Goal: Transaction & Acquisition: Purchase product/service

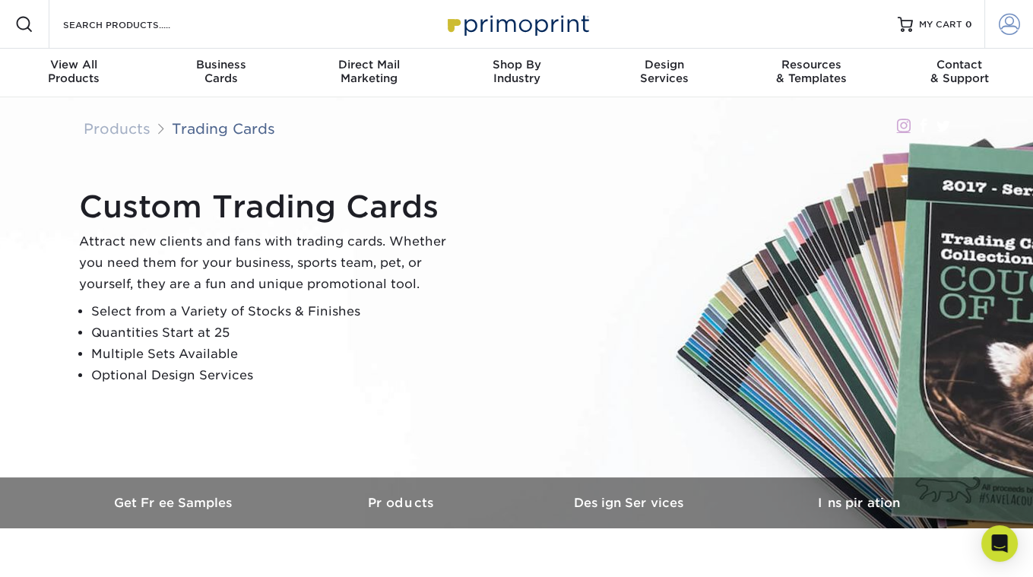
click at [996, 33] on link "Account" at bounding box center [1008, 24] width 49 height 49
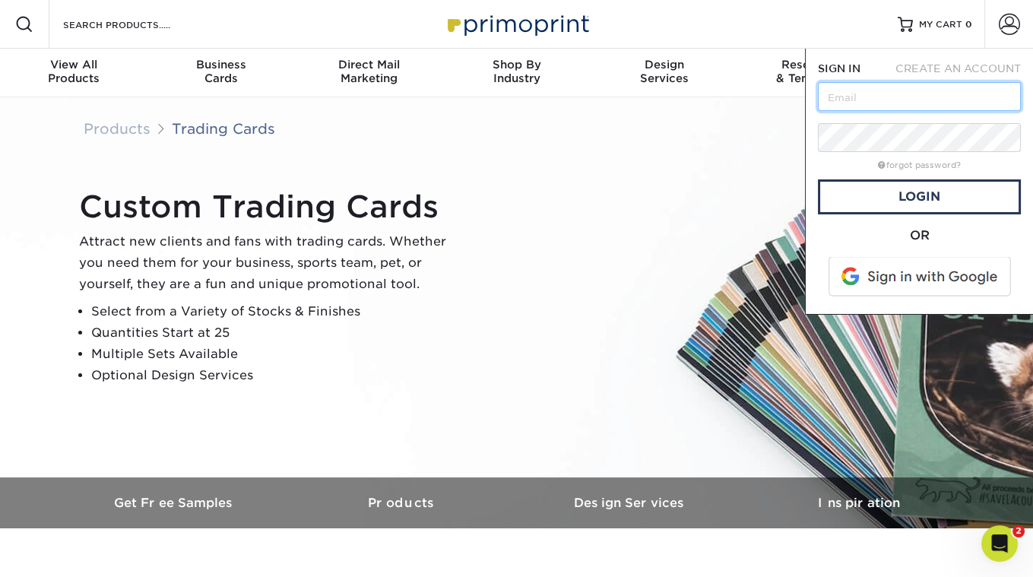
click at [850, 108] on input "text" at bounding box center [919, 96] width 203 height 29
click at [729, 174] on div "Custom Trading Cards Attract new clients and fans with trading cards. Whether y…" at bounding box center [517, 287] width 912 height 380
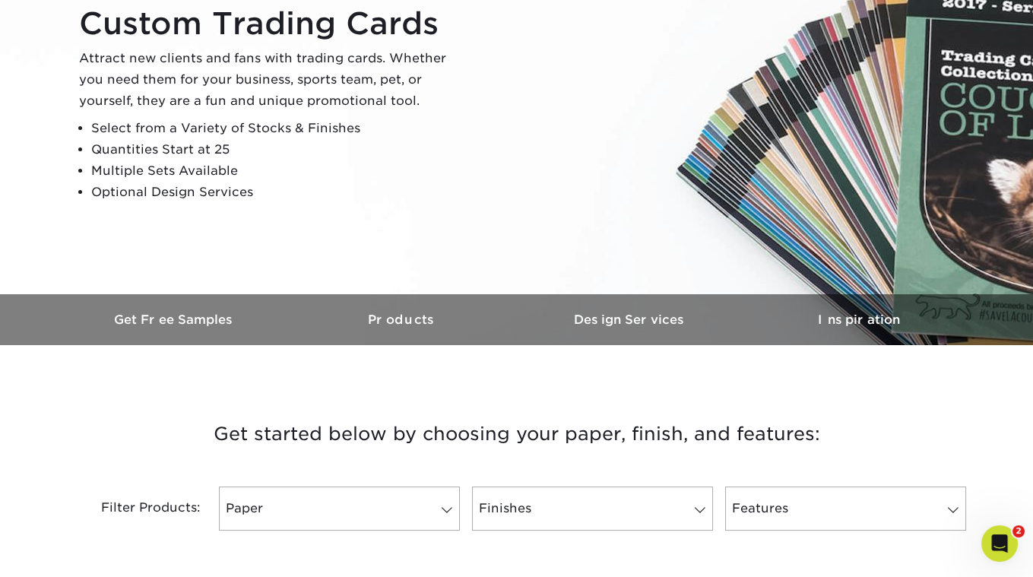
scroll to position [566, 0]
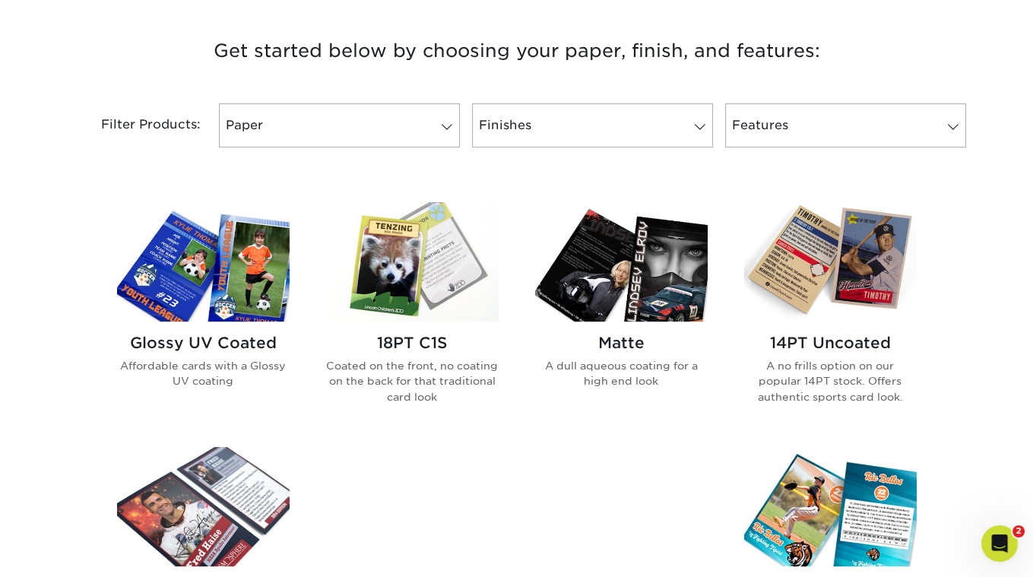
click at [397, 317] on img at bounding box center [412, 261] width 173 height 119
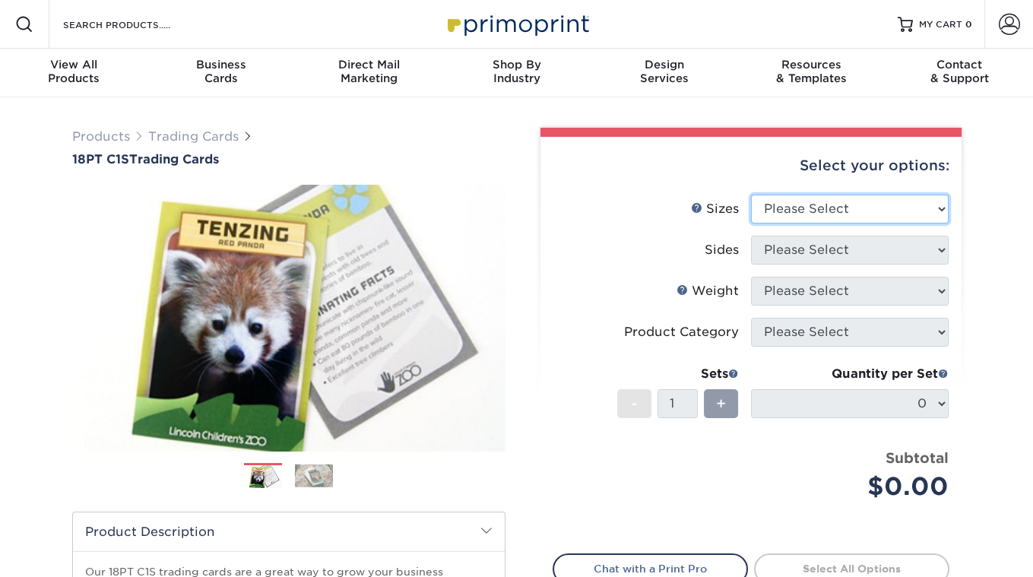
click at [856, 204] on select "Please Select 2.5" x 3.5"" at bounding box center [850, 209] width 198 height 29
select select "2.50x3.50"
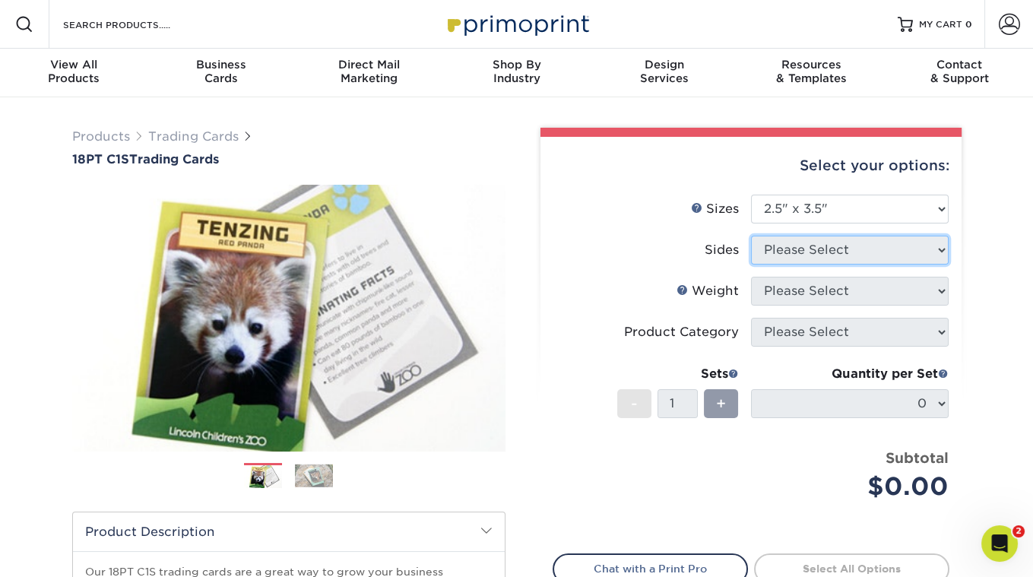
click at [808, 245] on select "Please Select" at bounding box center [850, 250] width 198 height 29
select select "13abbda7-1d64-4f25-8bb2-c179b224825d"
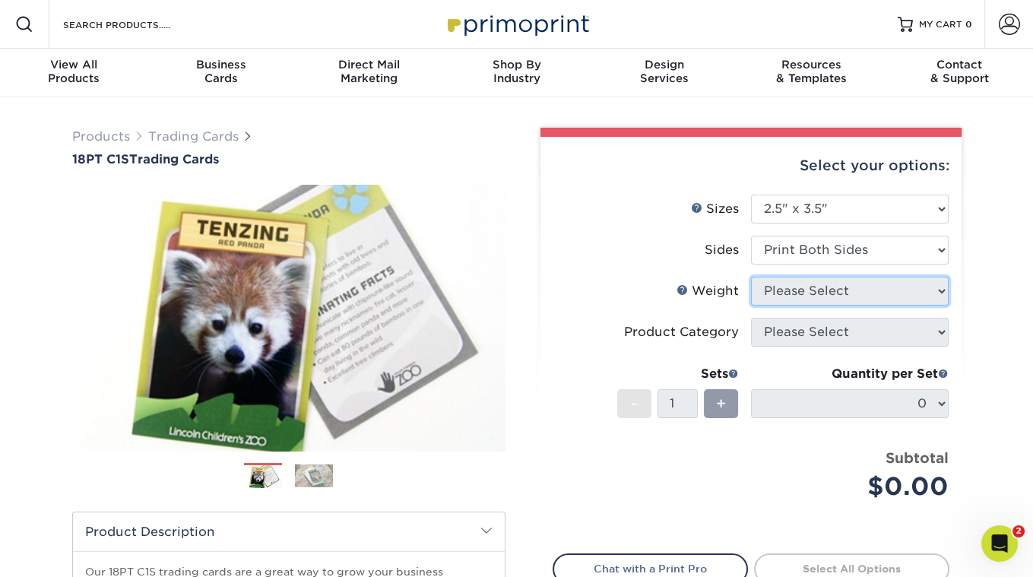
click at [800, 283] on select "Please Select" at bounding box center [850, 291] width 198 height 29
select select "18PTC1S"
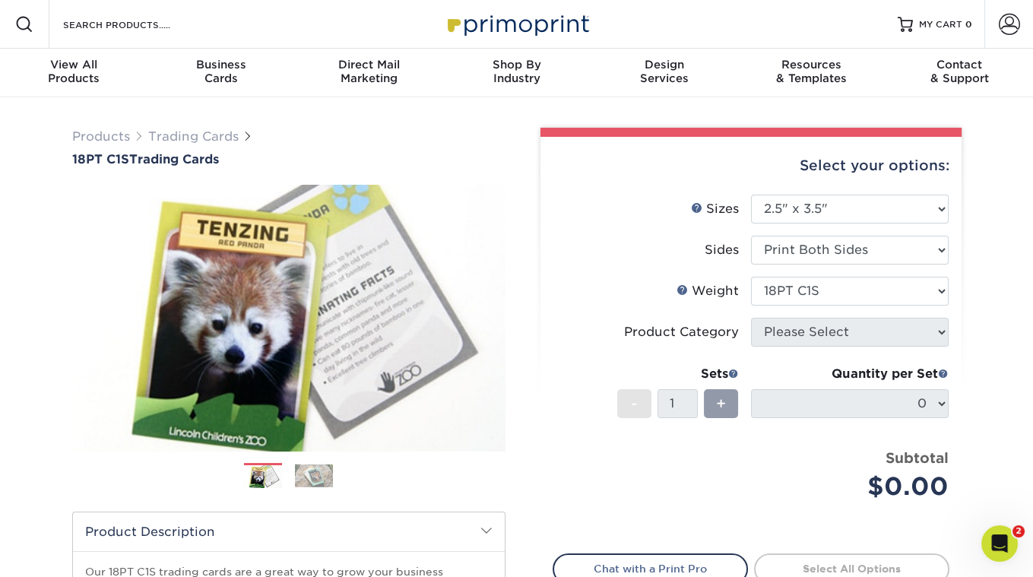
click at [0, 0] on select at bounding box center [0, 0] width 0 height 0
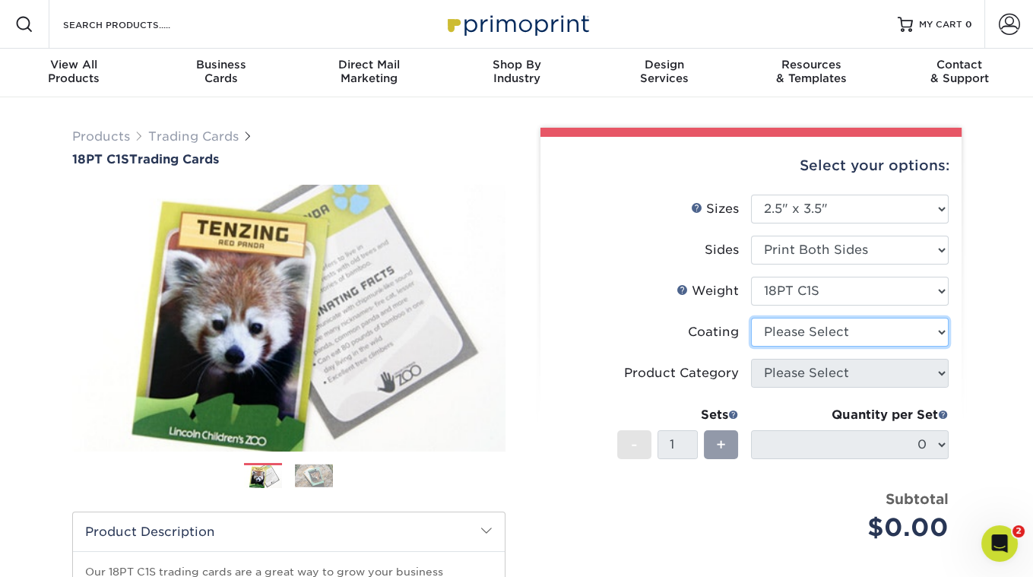
select select "1e8116af-acfc-44b1-83dc-8181aa338834"
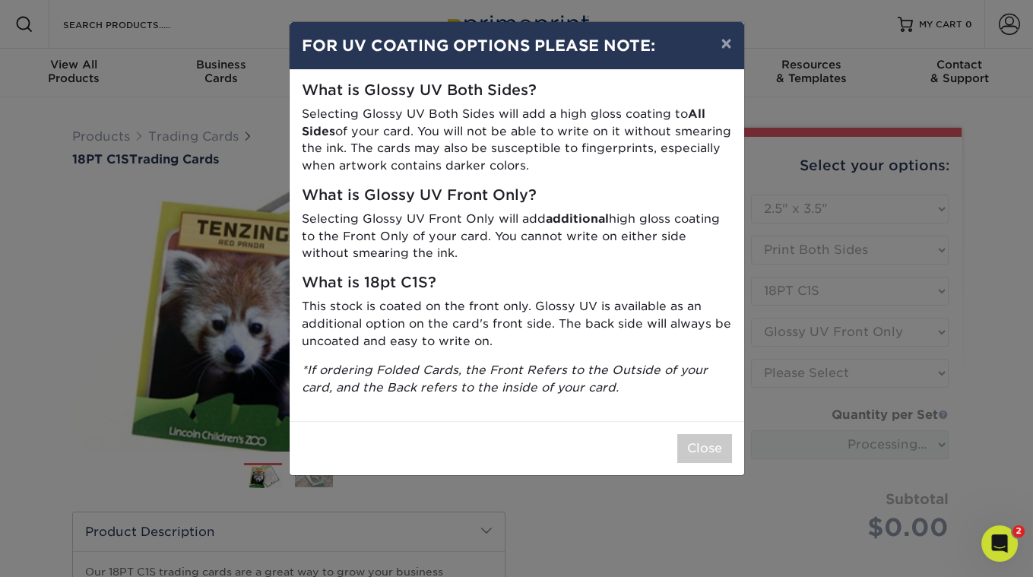
click at [702, 430] on div "Close" at bounding box center [517, 448] width 454 height 54
click at [704, 446] on button "Close" at bounding box center [704, 448] width 55 height 29
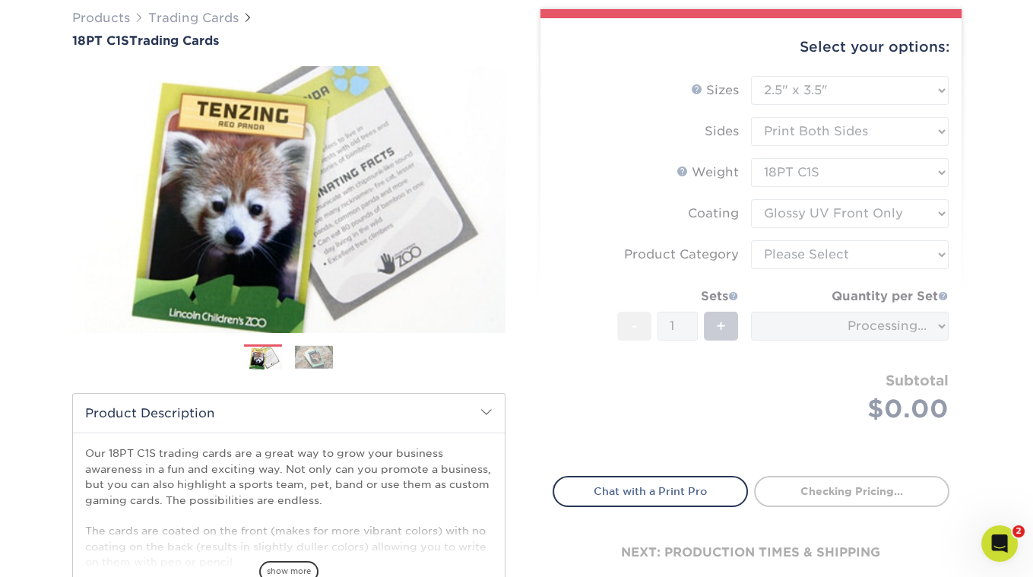
scroll to position [118, 0]
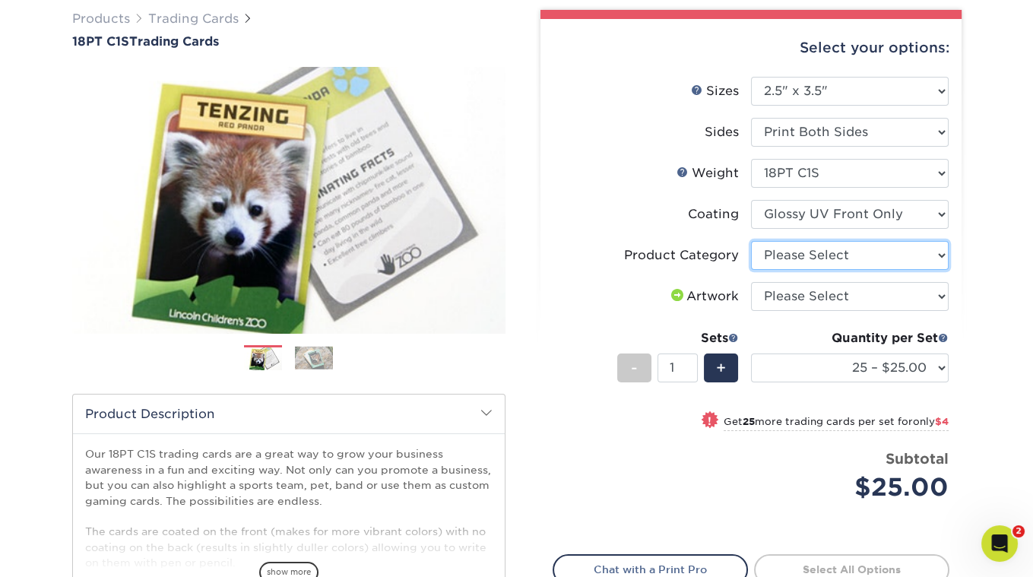
click at [828, 252] on select "Please Select Trading Cards" at bounding box center [850, 255] width 198 height 29
select select "c2f9bce9-36c2-409d-b101-c29d9d031e18"
click at [820, 295] on select "Please Select I will upload files I need a design - $100" at bounding box center [850, 296] width 198 height 29
select select "upload"
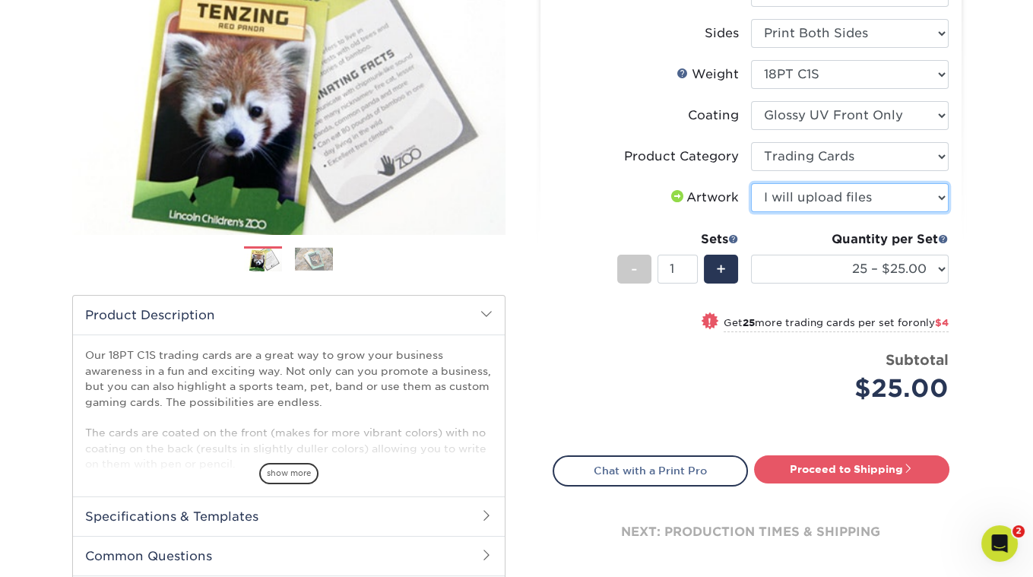
scroll to position [297, 0]
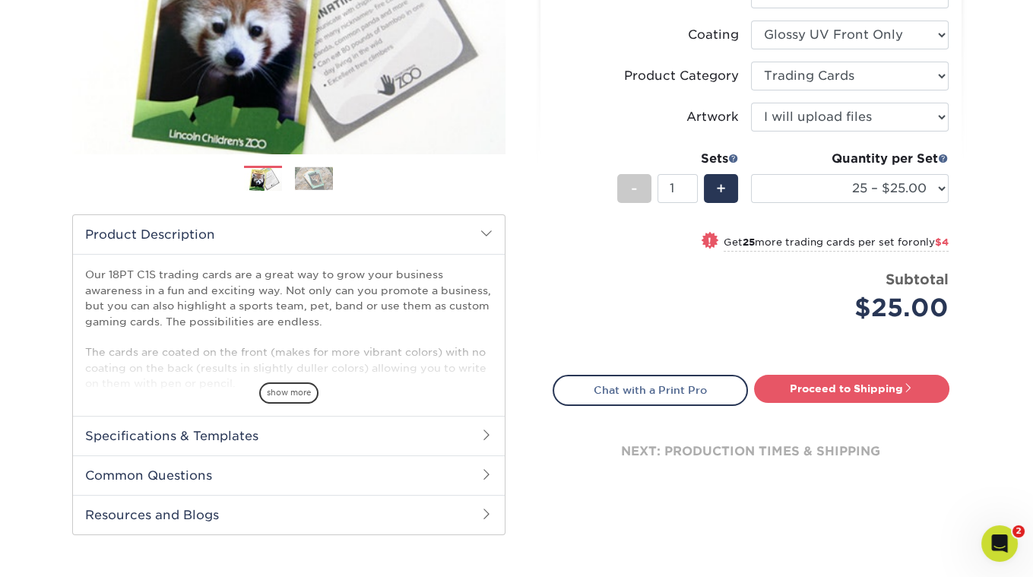
click at [818, 402] on div "Proceed to Shipping" at bounding box center [856, 390] width 210 height 30
click at [815, 394] on link "Proceed to Shipping" at bounding box center [851, 388] width 195 height 27
type input "Set 1"
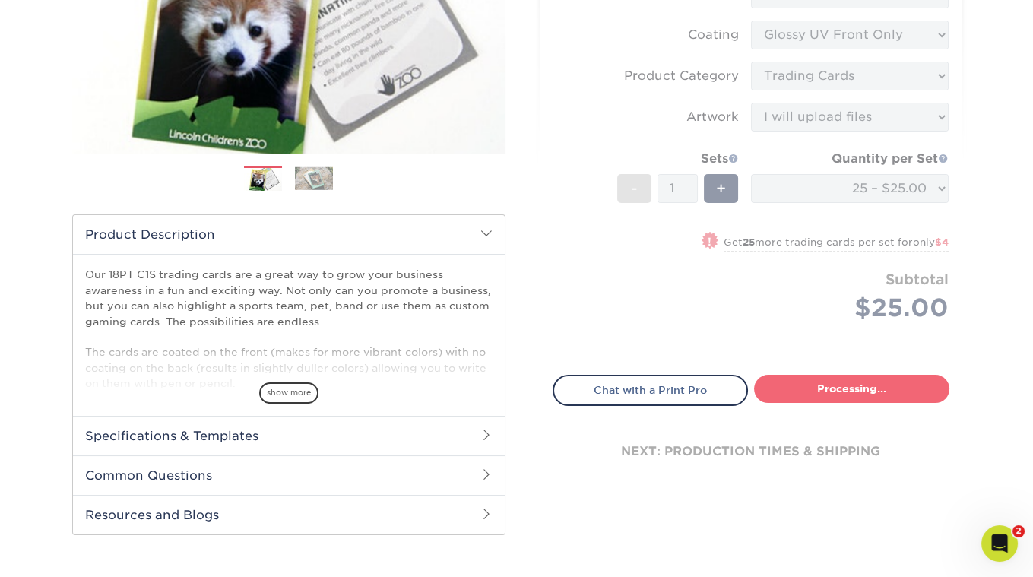
select select "08588386-0599-420e-8c79-4535039915a0"
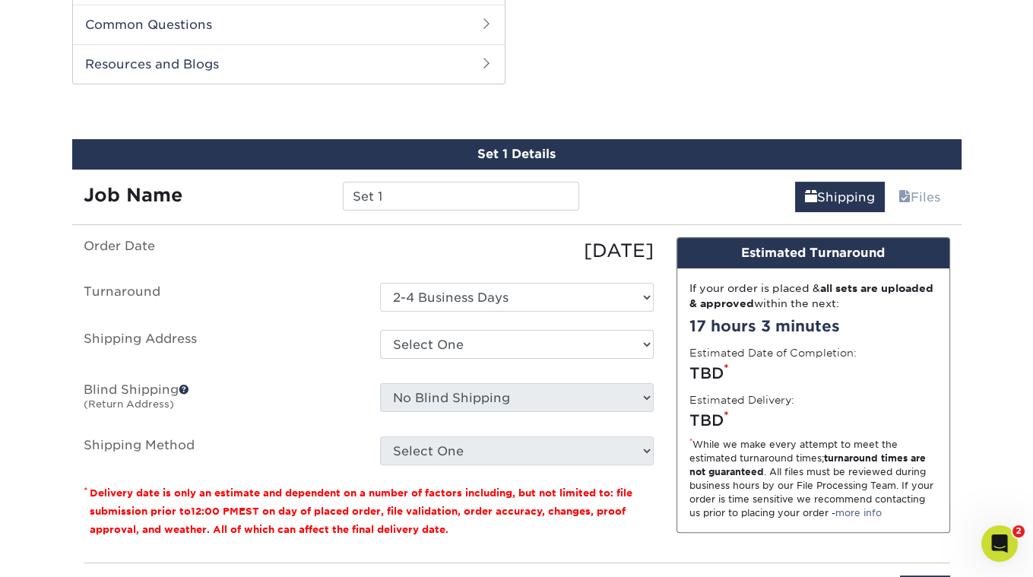
scroll to position [755, 0]
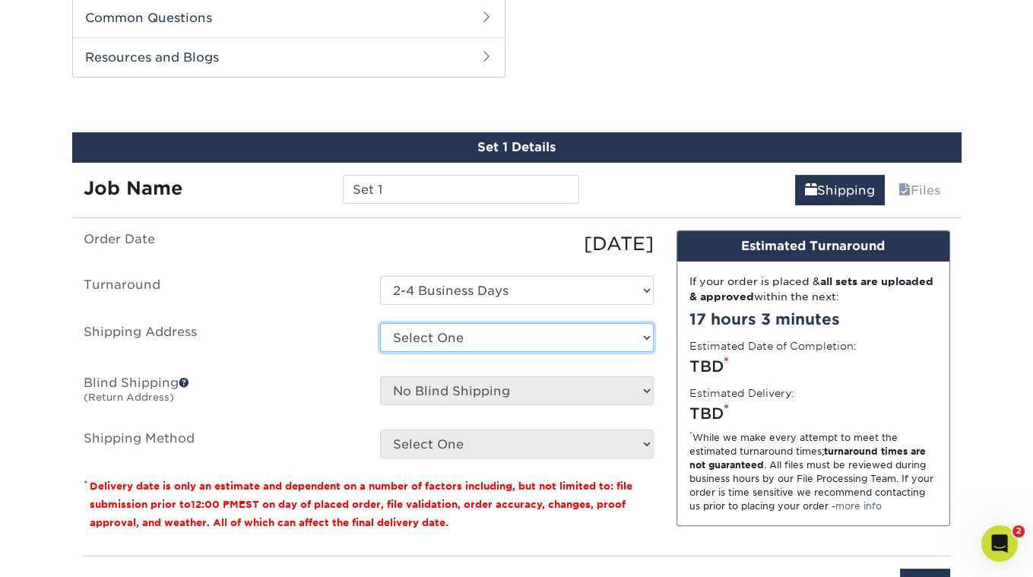
click at [501, 328] on select "Select One + Add New Address - Login" at bounding box center [517, 337] width 274 height 29
select select "newaddress"
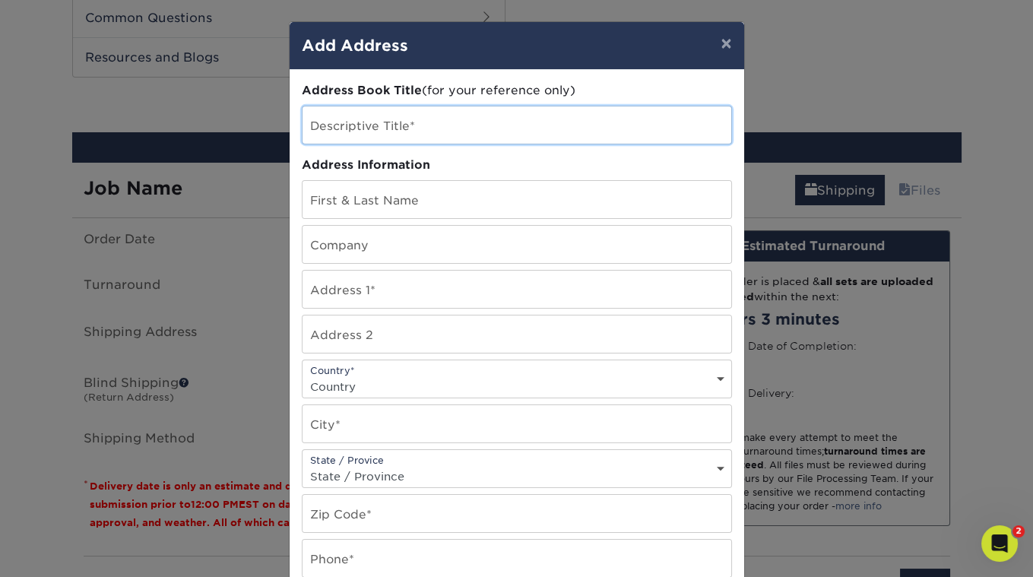
click at [437, 133] on input "text" at bounding box center [516, 124] width 429 height 37
type input "Sid The Cat Presents"
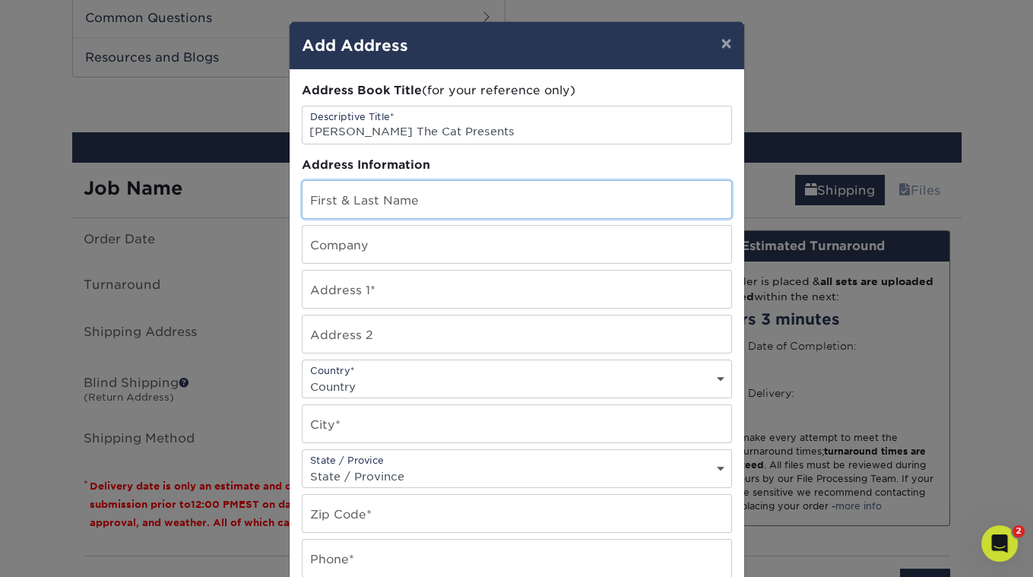
click at [432, 187] on input "text" at bounding box center [516, 199] width 429 height 37
type input "Sean Newman"
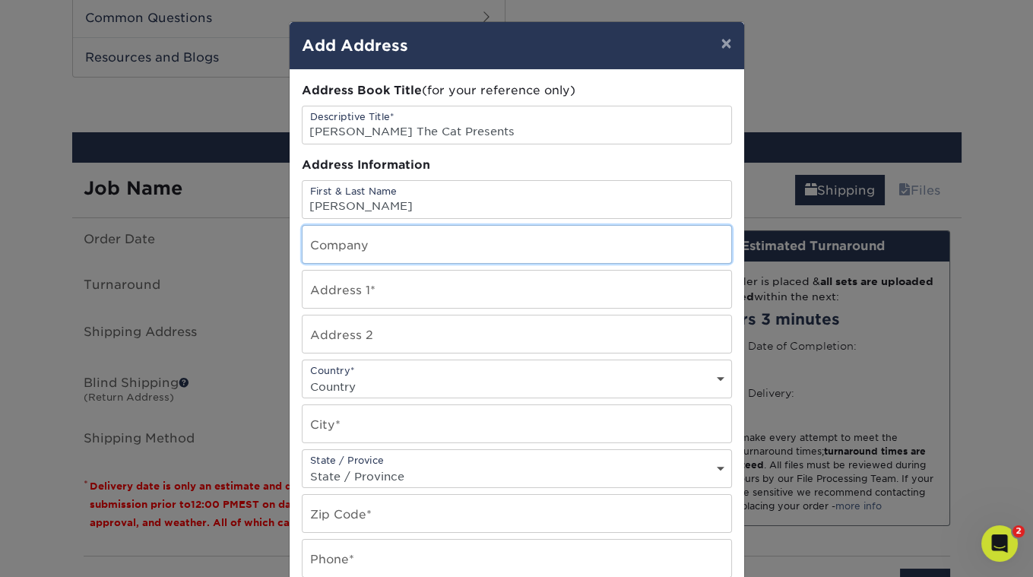
type input "Sid The Cat Presents"
type input "5314 Baltimore Street"
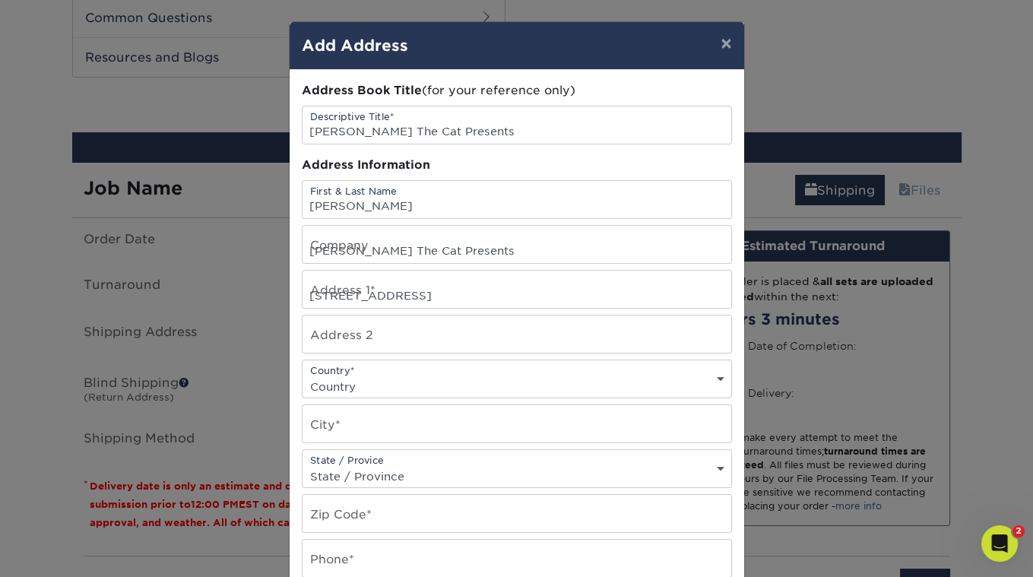
select select "US"
type input "Los Angeles"
select select "CA"
type input "90042-2438"
type input "3236836711"
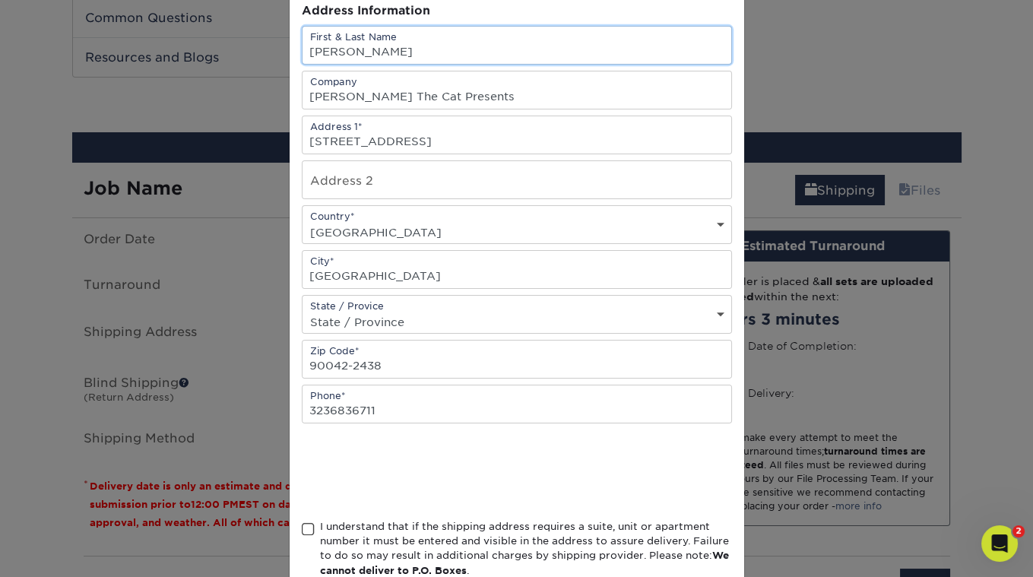
scroll to position [240, 0]
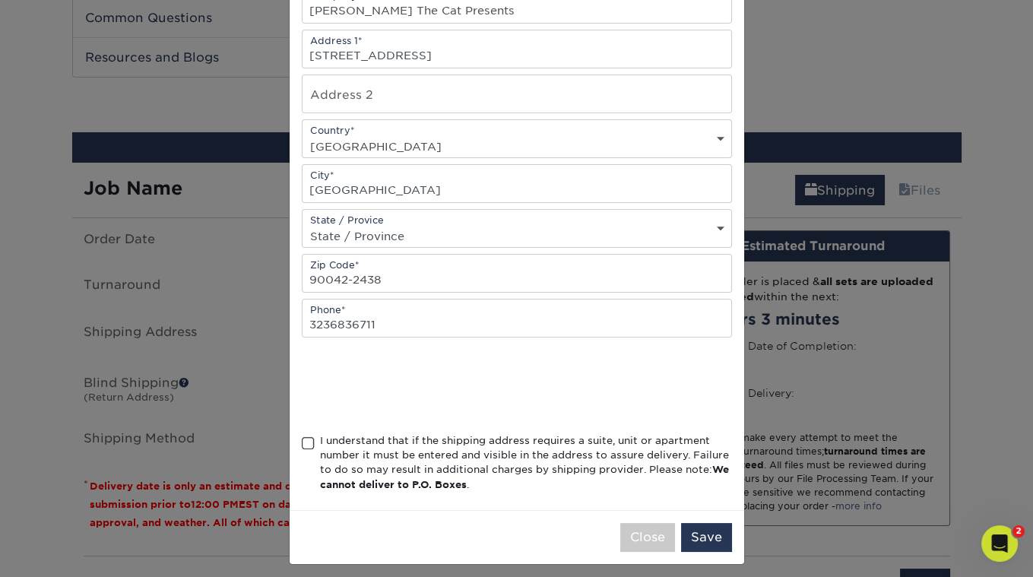
click at [307, 436] on span at bounding box center [308, 443] width 13 height 14
click at [0, 0] on input "I understand that if the shipping address requires a suite, unit or apartment n…" at bounding box center [0, 0] width 0 height 0
click at [726, 523] on button "Save" at bounding box center [706, 537] width 51 height 29
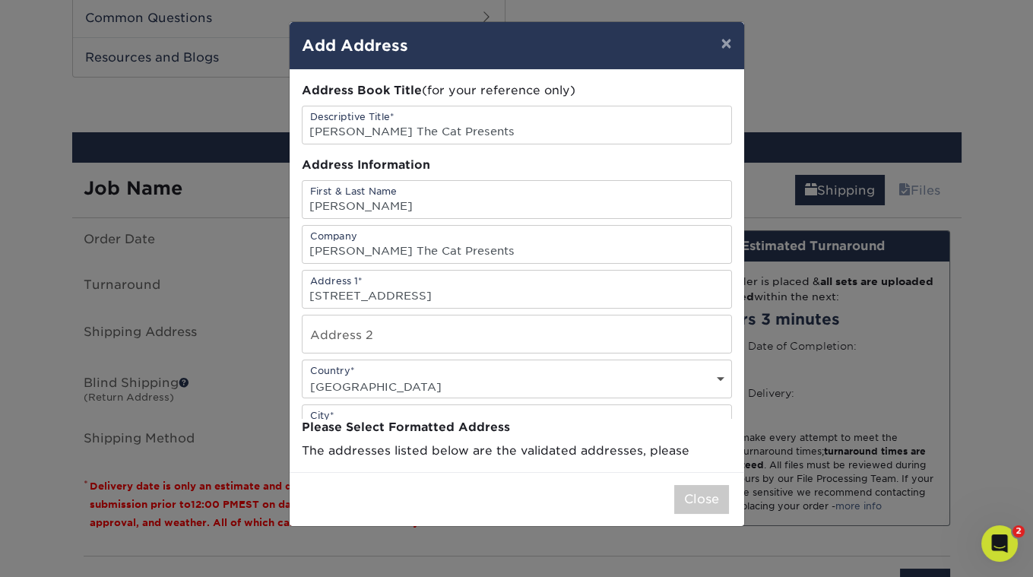
scroll to position [0, 0]
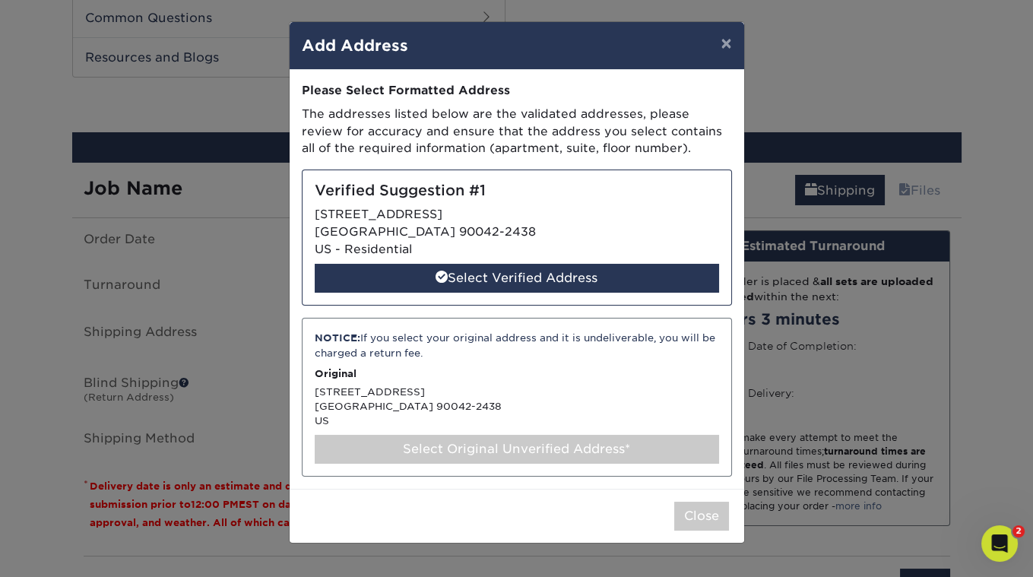
click at [488, 260] on div "Verified Suggestion #1 5314 BALTIMORE ST LOS ANGELES, CA 90042-2438 US - Reside…" at bounding box center [517, 237] width 430 height 136
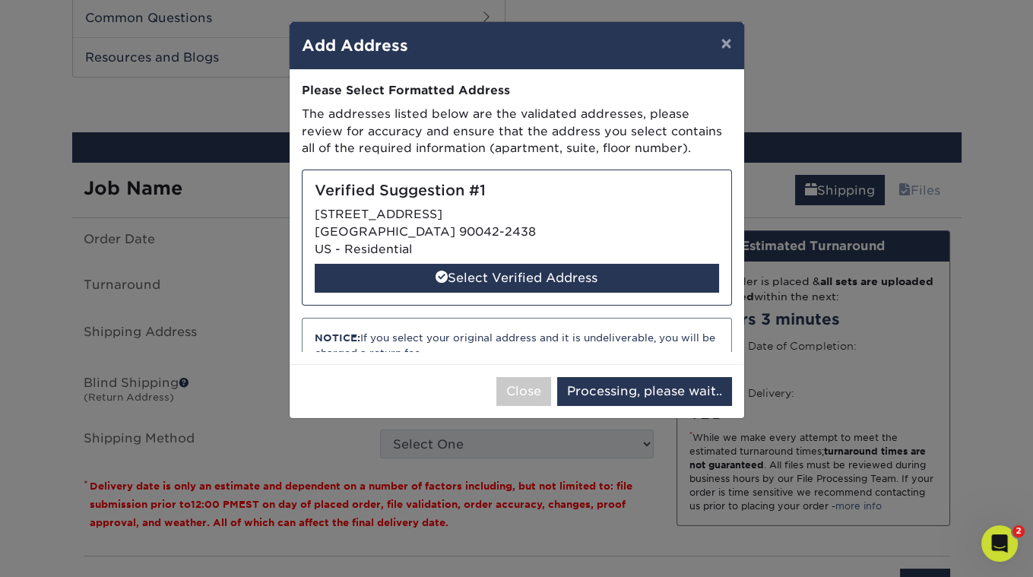
select select "285005"
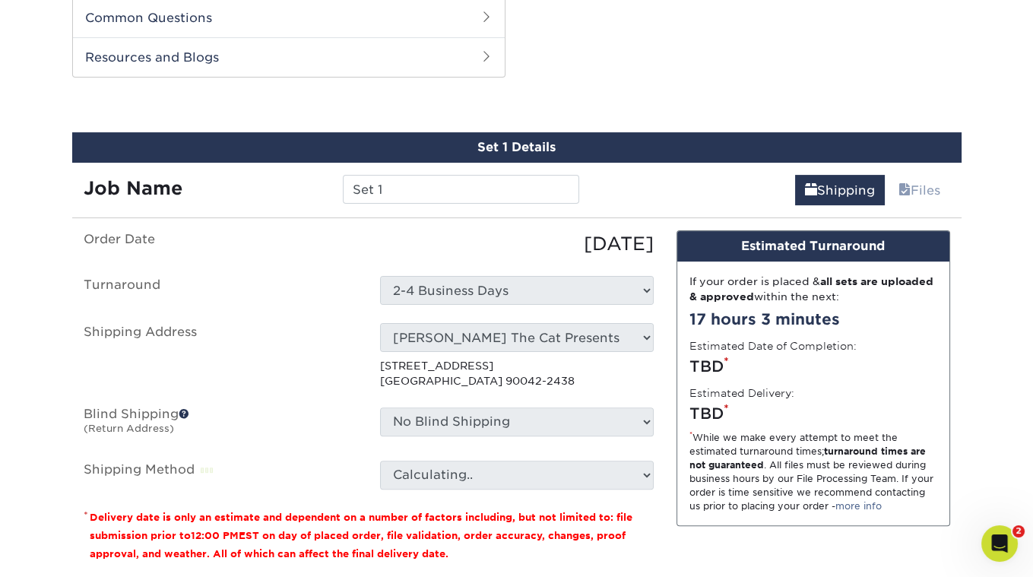
scroll to position [789, 0]
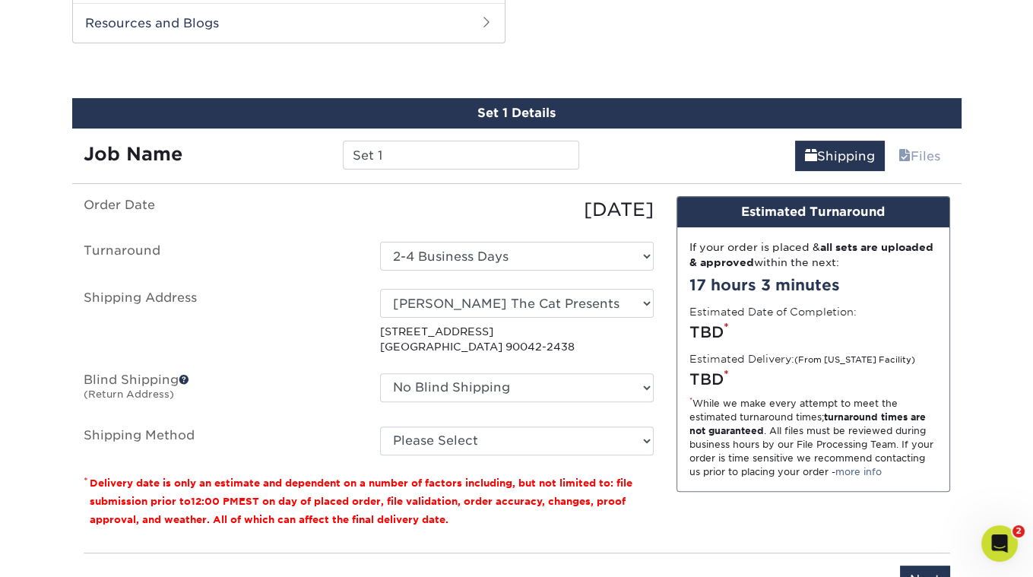
click at [473, 416] on ul "Order Date 08/12/2025 Turnaround Select One 2-4 Business Days Shipping Address …" at bounding box center [369, 325] width 570 height 259
click at [469, 426] on select "Please Select Ground Shipping (+$23.28) 3 Day Shipping Service (+$30.15) 2 Day …" at bounding box center [517, 440] width 274 height 29
select select "03"
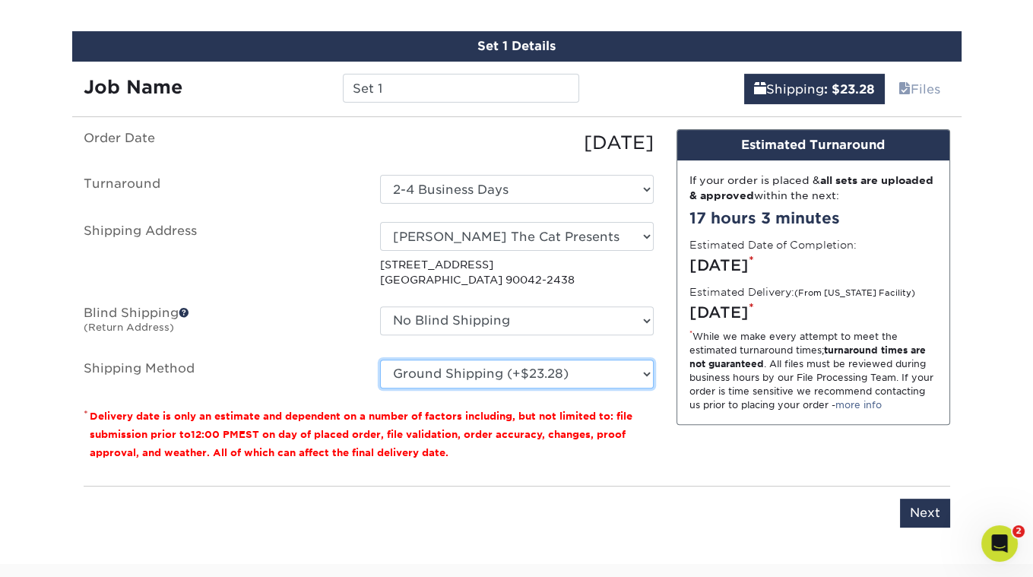
scroll to position [898, 0]
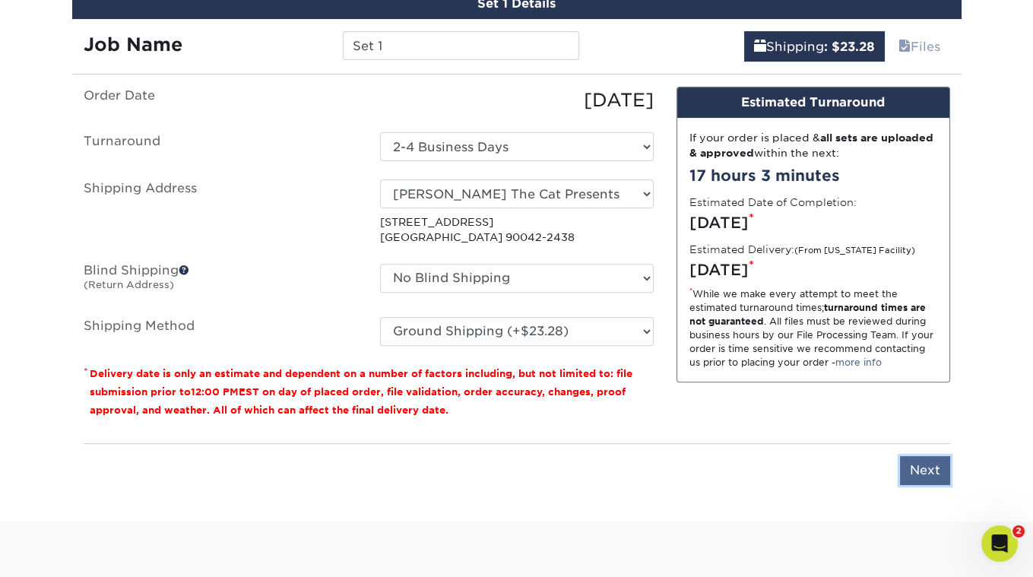
click at [920, 460] on input "Next" at bounding box center [925, 470] width 50 height 29
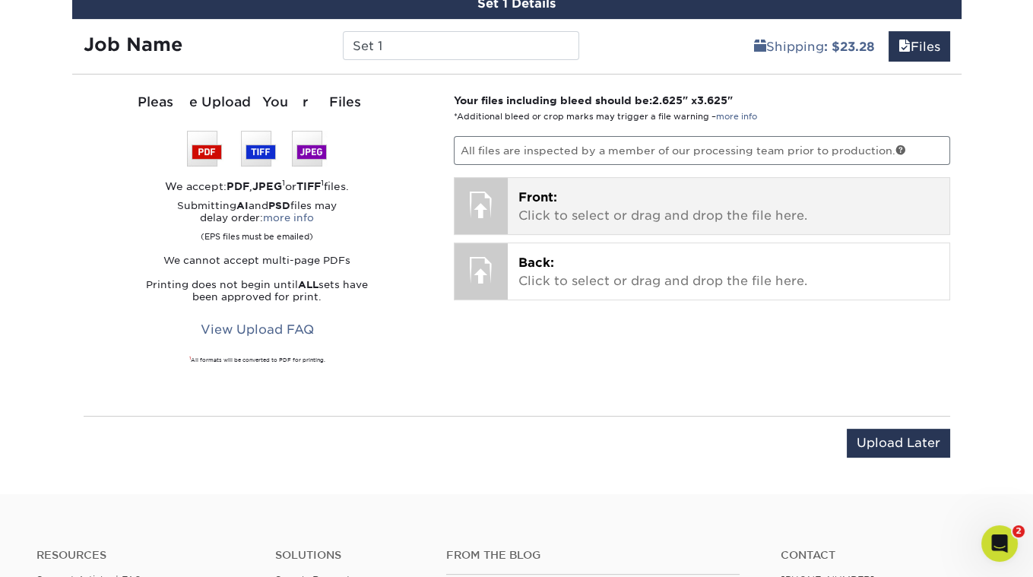
click at [562, 188] on p "Front: Click to select or drag and drop the file here." at bounding box center [728, 206] width 420 height 36
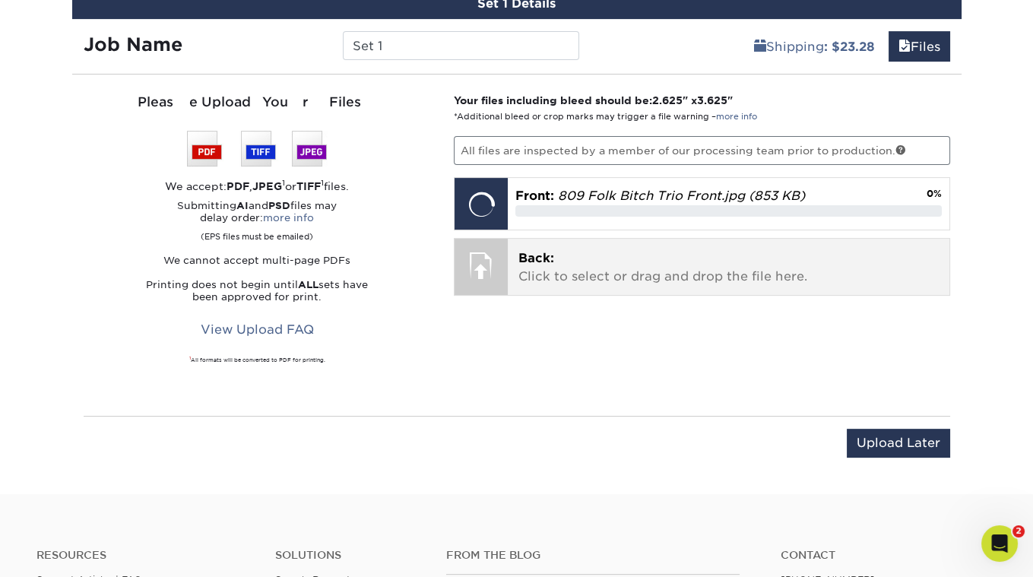
click at [502, 259] on div at bounding box center [480, 265] width 53 height 53
click at [497, 268] on div at bounding box center [480, 265] width 53 height 53
click at [534, 252] on span "Back:" at bounding box center [536, 258] width 36 height 14
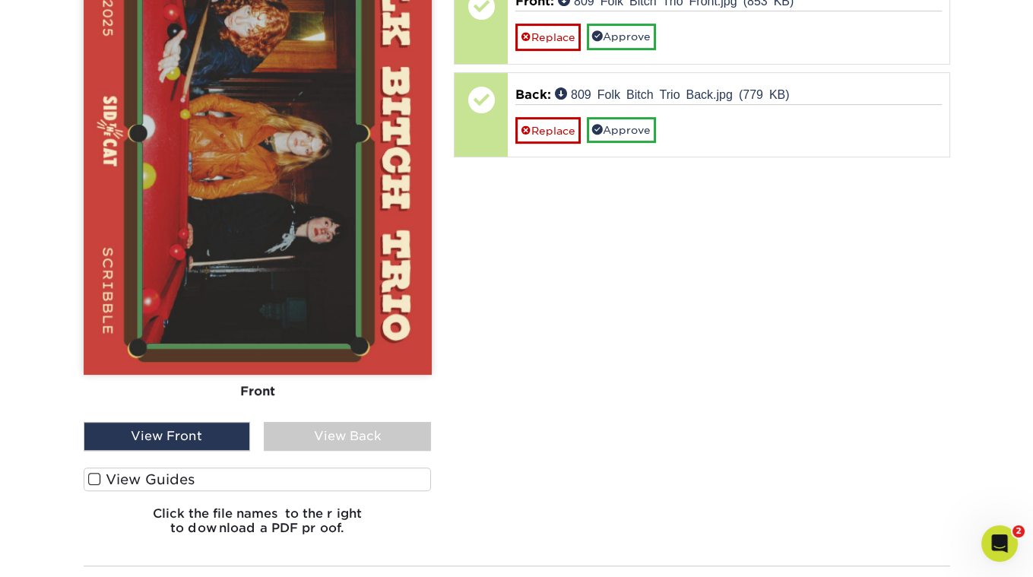
click at [91, 473] on span at bounding box center [94, 479] width 13 height 14
click at [0, 0] on input "View Guides" at bounding box center [0, 0] width 0 height 0
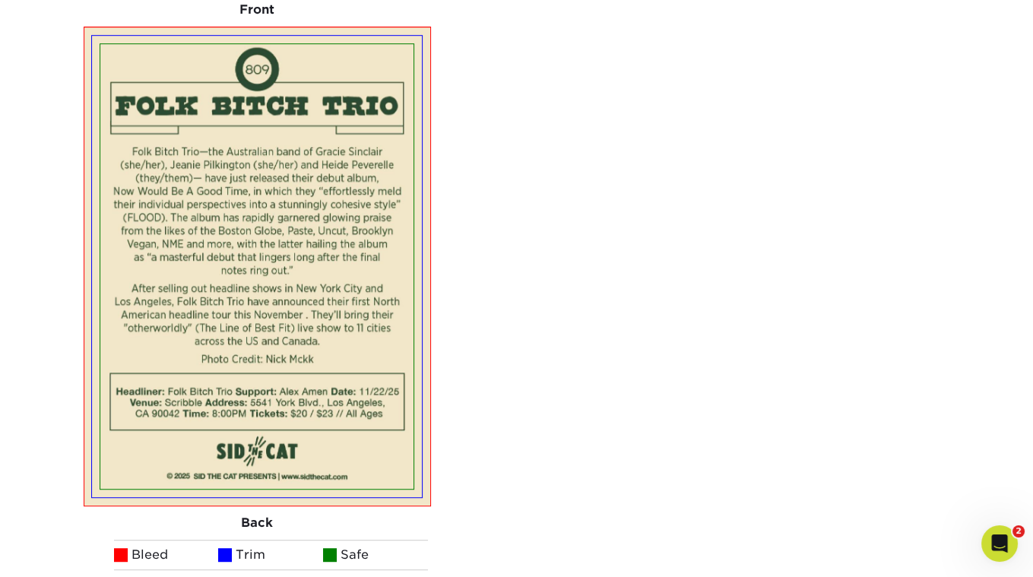
scroll to position [1491, 0]
